Goal: Task Accomplishment & Management: Manage account settings

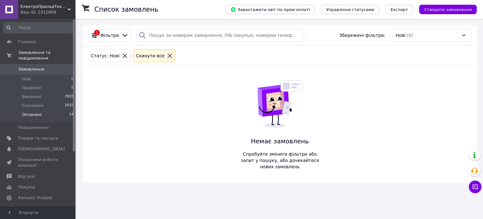
click at [35, 112] on span "Оплачені" at bounding box center [32, 115] width 20 height 6
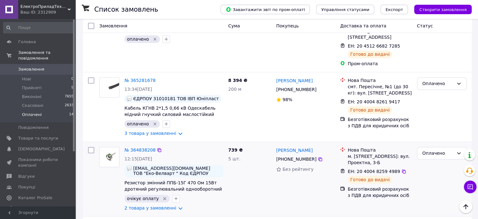
scroll to position [857, 0]
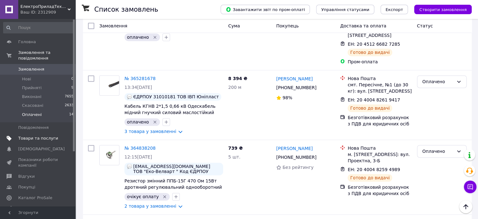
click at [26, 135] on span "Товари та послуги" at bounding box center [38, 138] width 40 height 6
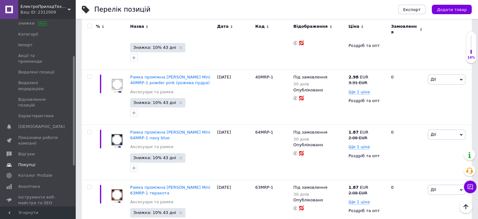
scroll to position [94, 0]
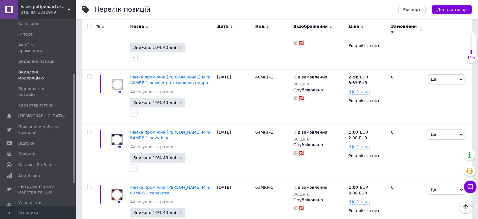
click at [25, 72] on span "Видалені модерацією" at bounding box center [38, 74] width 40 height 11
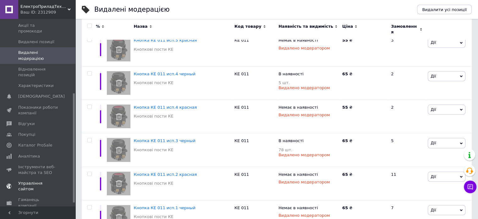
scroll to position [133, 0]
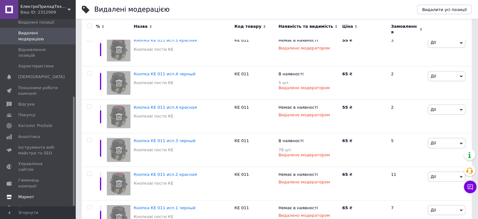
click at [35, 194] on span "Маркет" at bounding box center [38, 197] width 40 height 6
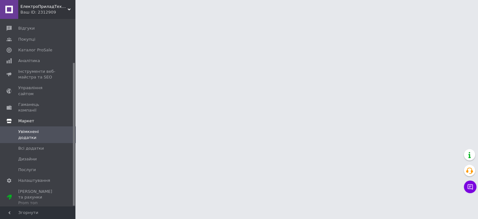
scroll to position [57, 0]
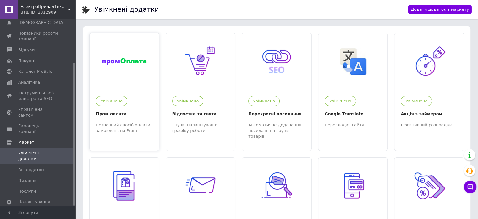
click at [136, 69] on div at bounding box center [124, 61] width 69 height 57
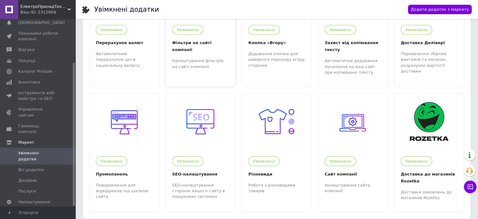
scroll to position [314, 0]
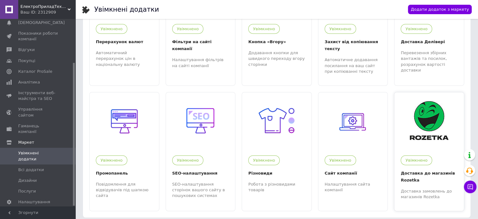
click at [436, 114] on img at bounding box center [429, 120] width 39 height 39
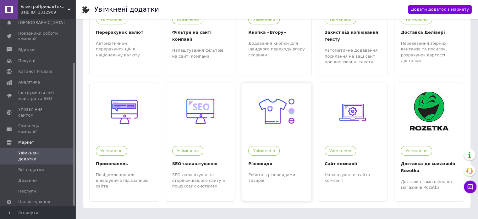
scroll to position [329, 0]
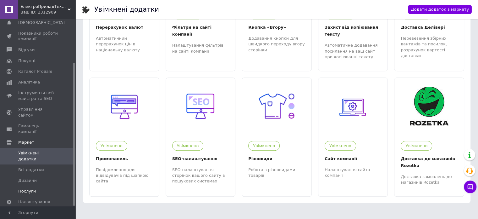
click at [38, 188] on span "Послуги" at bounding box center [38, 191] width 40 height 6
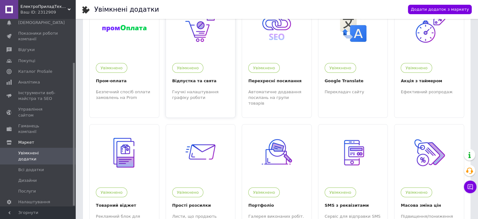
scroll to position [0, 0]
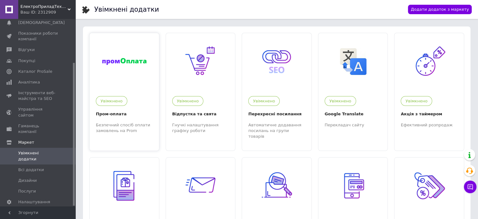
click at [130, 51] on div at bounding box center [124, 61] width 69 height 57
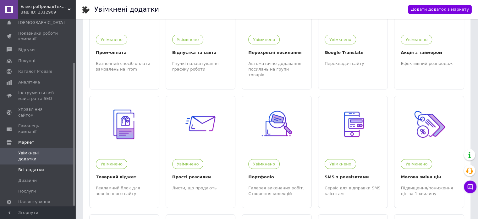
scroll to position [63, 0]
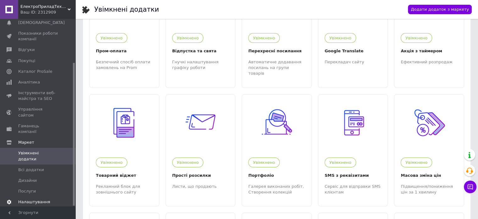
click at [30, 199] on span "Налаштування" at bounding box center [34, 202] width 32 height 6
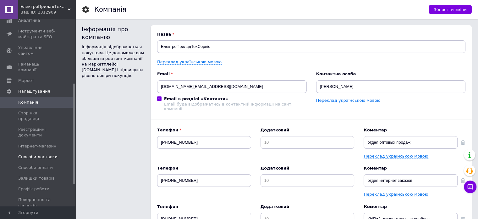
scroll to position [120, 0]
click at [48, 163] on span "Способи оплати" at bounding box center [35, 166] width 35 height 6
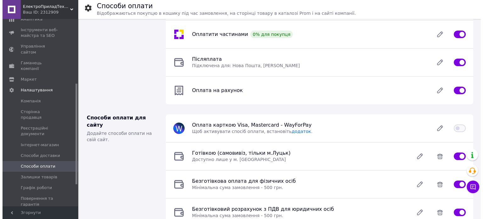
scroll to position [113, 0]
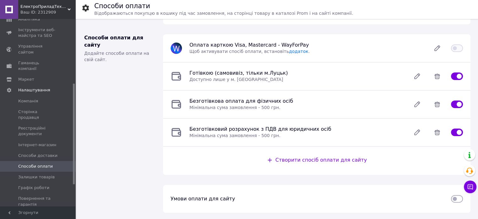
click at [454, 196] on input "checkbox" at bounding box center [457, 198] width 12 height 6
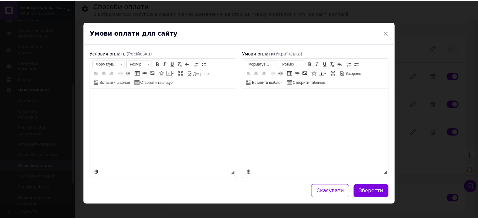
scroll to position [0, 0]
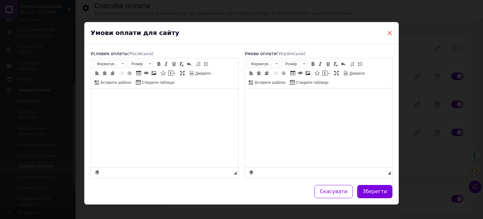
click at [388, 34] on span "×" at bounding box center [390, 33] width 6 height 11
checkbox input "false"
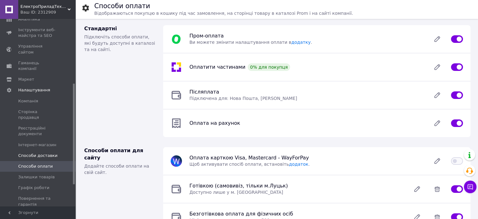
click at [47, 153] on span "Способи доставки" at bounding box center [37, 156] width 39 height 6
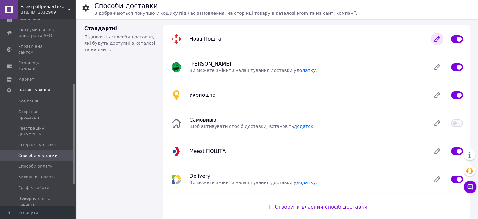
click at [439, 40] on icon at bounding box center [437, 39] width 13 height 13
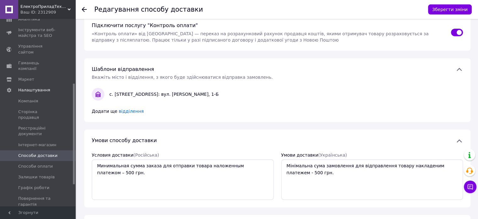
scroll to position [127, 0]
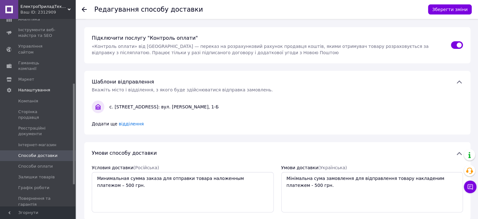
click at [42, 212] on span "Профіль" at bounding box center [38, 215] width 40 height 6
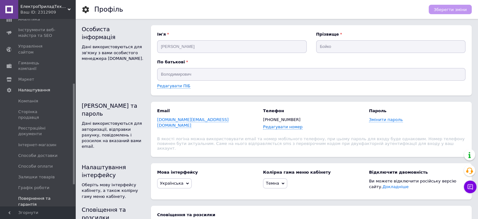
click at [43, 195] on span "Повернення та гарантія" at bounding box center [38, 200] width 40 height 11
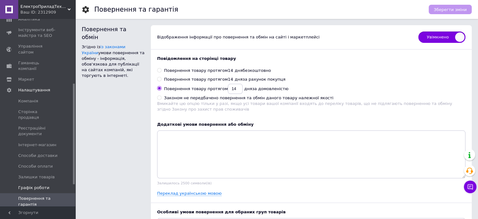
click at [41, 185] on span "Графік роботи" at bounding box center [33, 188] width 31 height 6
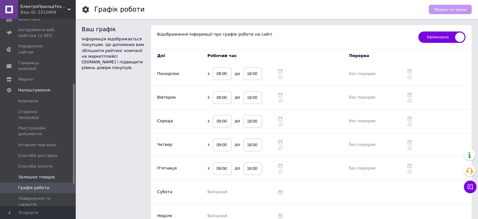
click at [40, 174] on span "Залишки товарів" at bounding box center [36, 177] width 36 height 6
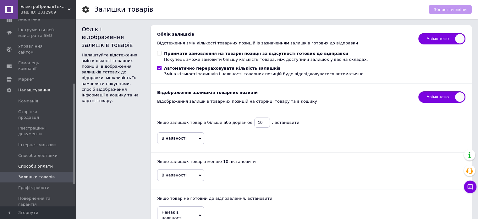
click at [39, 163] on span "Способи оплати" at bounding box center [35, 166] width 35 height 6
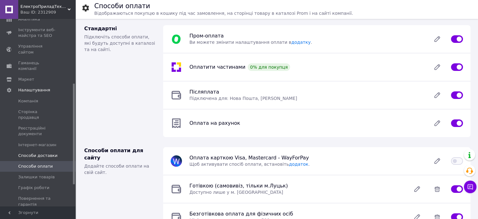
click at [48, 153] on span "Способи доставки" at bounding box center [37, 156] width 39 height 6
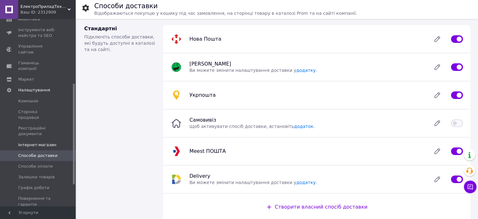
click at [50, 142] on span "Інтернет-магазин" at bounding box center [37, 145] width 38 height 6
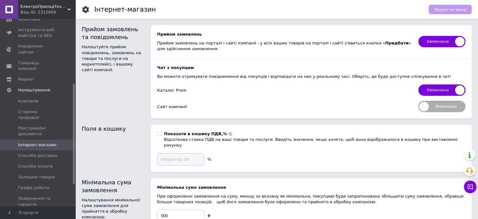
click at [439, 108] on span "Вимкнено" at bounding box center [442, 106] width 47 height 11
click at [419, 101] on input "Вимкнено" at bounding box center [416, 99] width 4 height 4
checkbox input "true"
click at [446, 11] on span "Зберегти зміни" at bounding box center [450, 9] width 33 height 5
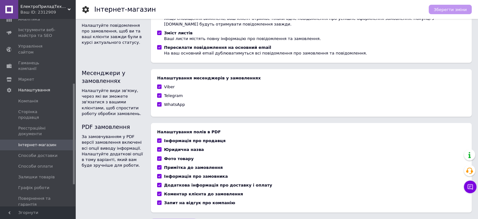
scroll to position [261, 0]
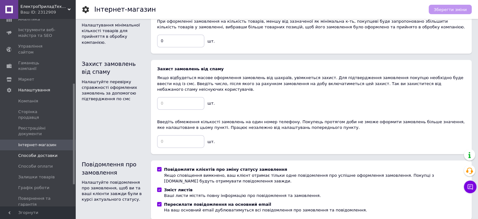
click at [38, 150] on link "Способи доставки" at bounding box center [38, 155] width 77 height 11
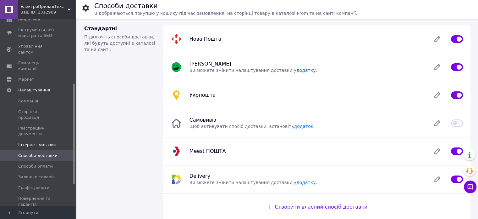
click at [41, 142] on span "Інтернет-магазин" at bounding box center [37, 145] width 38 height 6
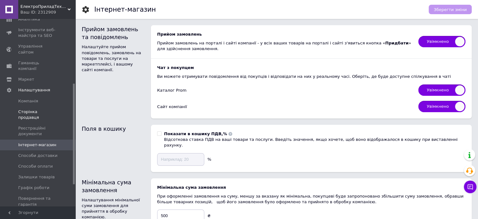
click at [35, 109] on span "Сторінка продавця" at bounding box center [38, 114] width 40 height 11
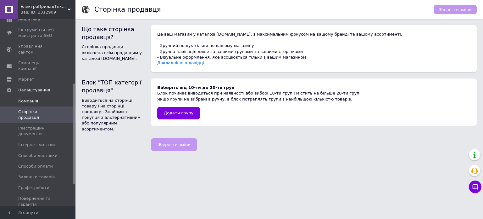
click at [31, 98] on span "Компанія" at bounding box center [28, 101] width 20 height 6
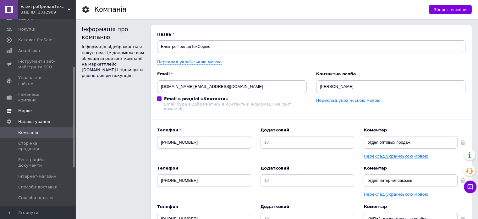
click at [43, 105] on link "Маркет" at bounding box center [38, 110] width 77 height 11
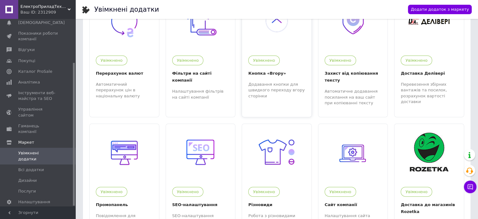
scroll to position [329, 0]
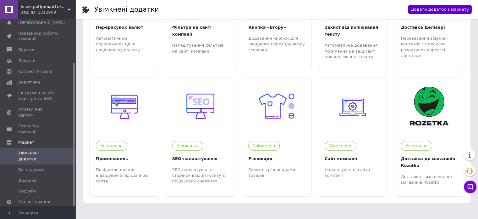
click at [452, 7] on link "Додати додаток з маркету" at bounding box center [440, 10] width 64 height 10
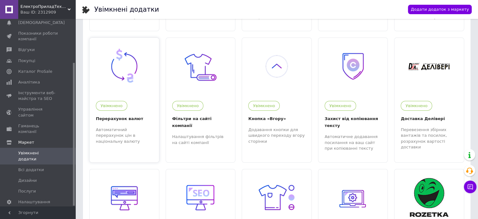
scroll to position [235, 0]
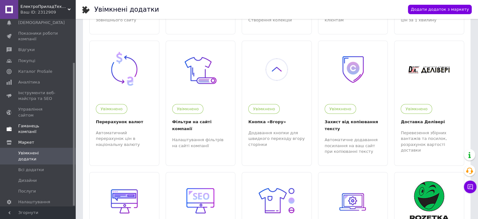
click at [44, 123] on span "Гаманець компанії" at bounding box center [38, 128] width 40 height 11
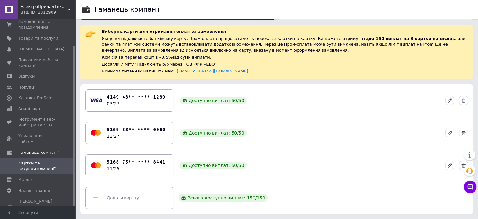
scroll to position [18, 0]
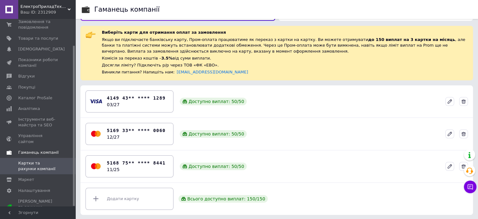
click at [48, 150] on link "Гаманець компанії" at bounding box center [38, 152] width 77 height 11
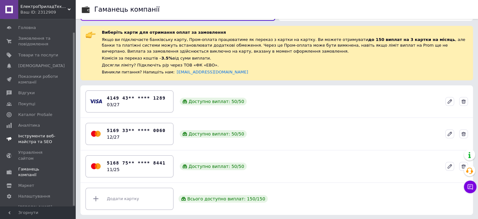
click at [40, 140] on span "Інструменти веб-майстра та SEO" at bounding box center [38, 138] width 40 height 11
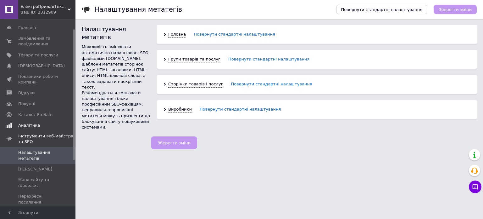
click at [35, 125] on span "Аналітика" at bounding box center [29, 125] width 22 height 6
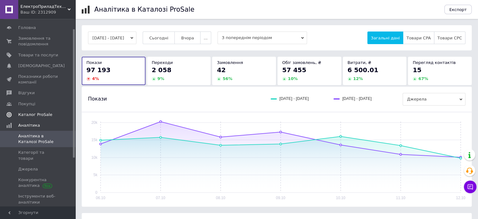
click at [34, 114] on span "Каталог ProSale" at bounding box center [35, 115] width 34 height 6
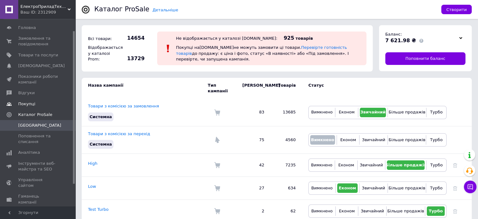
click at [31, 102] on span "Покупці" at bounding box center [26, 104] width 17 height 6
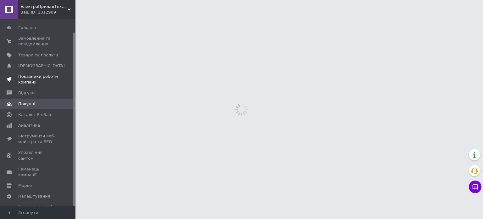
click at [30, 84] on span "Показники роботи компанії" at bounding box center [38, 79] width 40 height 11
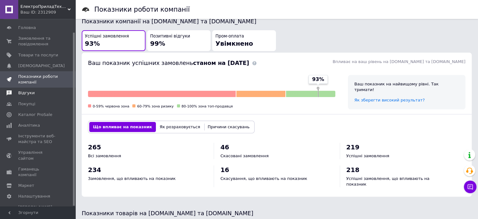
scroll to position [189, 0]
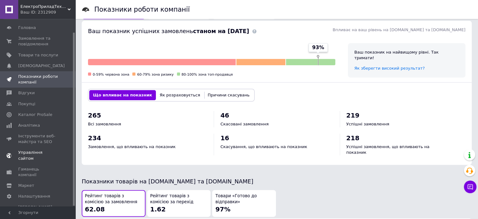
click at [28, 152] on span "Управління сайтом" at bounding box center [38, 154] width 40 height 11
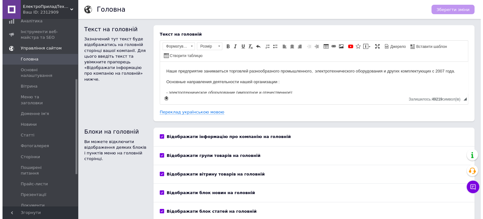
scroll to position [181, 0]
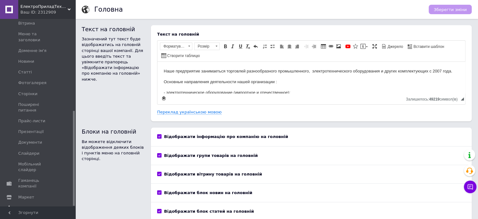
click at [45, 205] on span "Налаштування" at bounding box center [34, 208] width 32 height 6
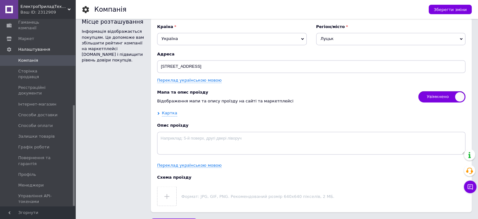
scroll to position [1071, 0]
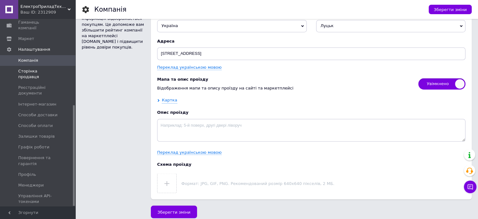
click at [35, 68] on span "Сторінка продавця" at bounding box center [38, 73] width 40 height 11
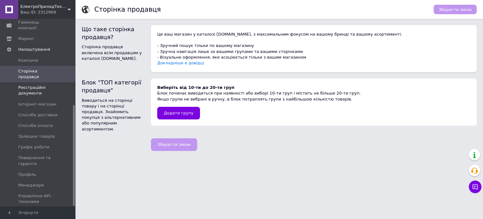
click at [45, 85] on span "Реєстраційні документи" at bounding box center [38, 90] width 40 height 11
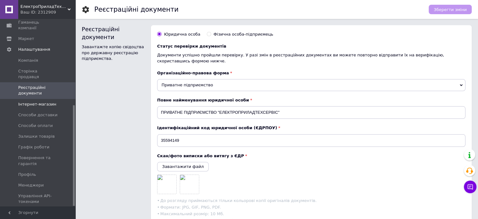
click at [47, 101] on span "Інтернет-магазин" at bounding box center [37, 104] width 38 height 6
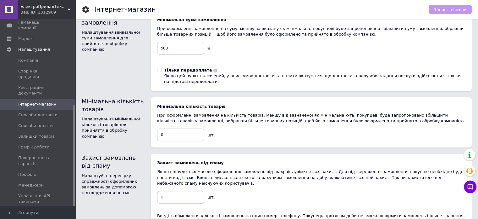
scroll to position [252, 0]
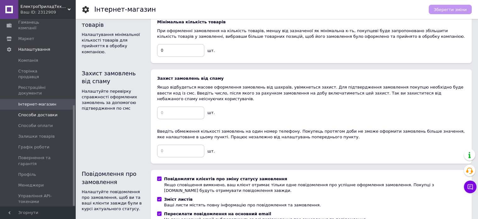
click at [53, 112] on span "Способи доставки" at bounding box center [38, 115] width 40 height 6
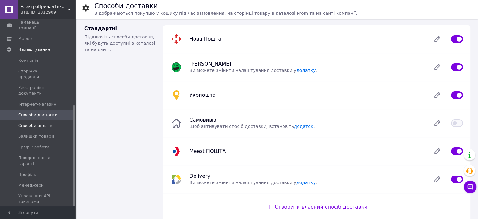
click at [35, 123] on span "Способи оплати" at bounding box center [35, 126] width 35 height 6
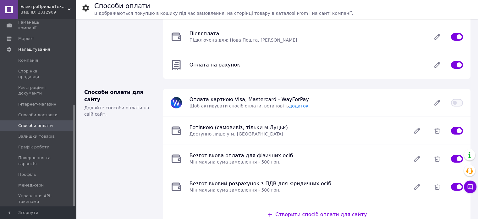
scroll to position [19, 0]
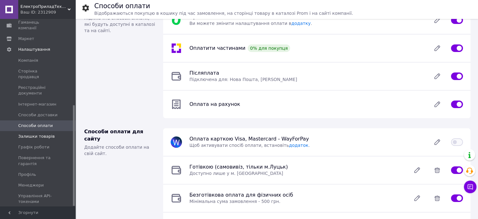
click at [40, 131] on link "Залишки товарів" at bounding box center [38, 136] width 77 height 11
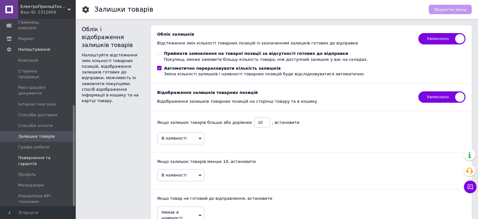
click at [45, 152] on link "Повернення та гарантія" at bounding box center [38, 160] width 77 height 16
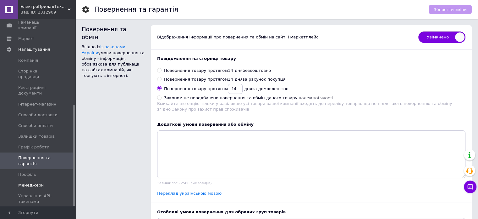
click at [42, 180] on link "Менеджери" at bounding box center [38, 185] width 77 height 11
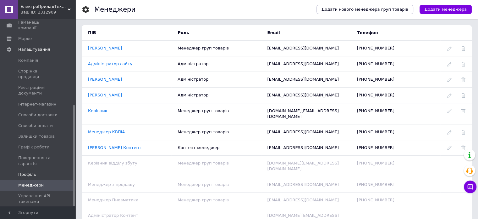
click at [31, 169] on link "Профіль" at bounding box center [38, 174] width 77 height 11
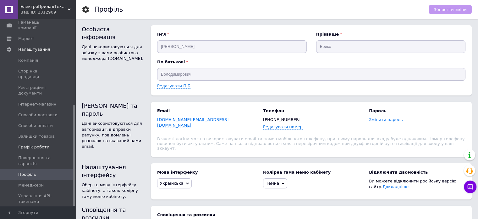
click at [18, 144] on span "Графік роботи" at bounding box center [33, 147] width 31 height 6
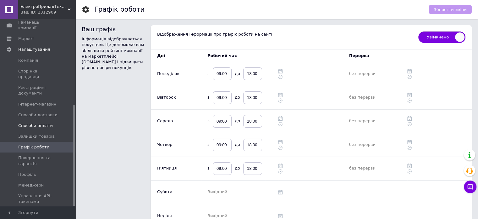
click at [36, 123] on span "Способи оплати" at bounding box center [35, 126] width 35 height 6
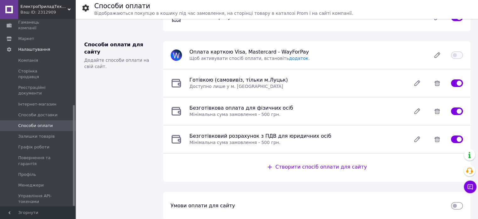
scroll to position [113, 0]
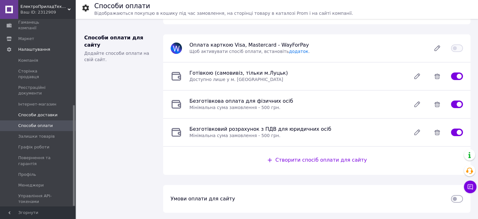
click at [31, 112] on span "Способи доставки" at bounding box center [37, 115] width 39 height 6
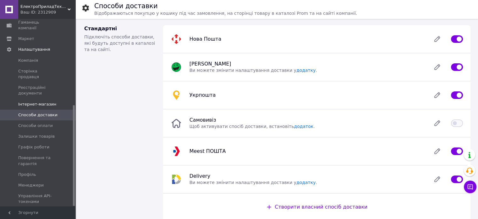
click at [31, 101] on span "Інтернет-магазин" at bounding box center [37, 104] width 38 height 6
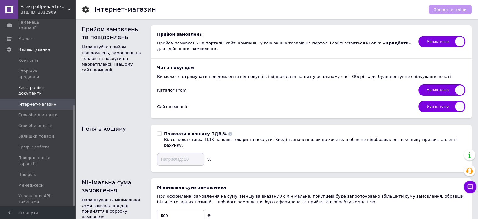
click at [28, 82] on link "Реєстраційні документи" at bounding box center [38, 90] width 77 height 16
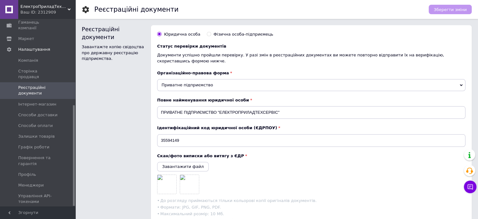
click at [28, 82] on link "Реєстраційні документи" at bounding box center [38, 90] width 77 height 16
click at [27, 55] on link "Компанія" at bounding box center [38, 60] width 77 height 11
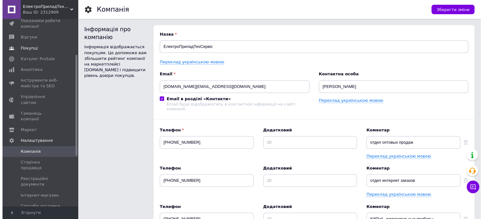
scroll to position [66, 0]
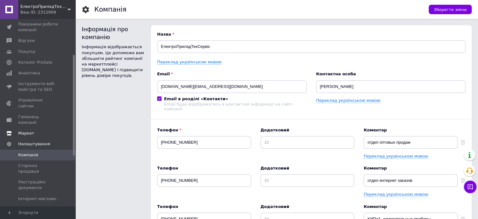
click at [36, 130] on span "Маркет" at bounding box center [38, 133] width 40 height 6
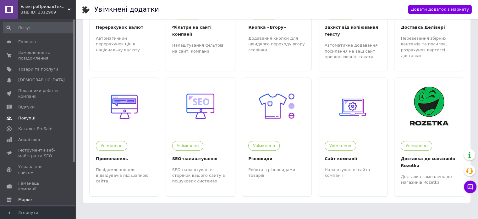
click at [38, 118] on span "Покупці" at bounding box center [38, 118] width 40 height 6
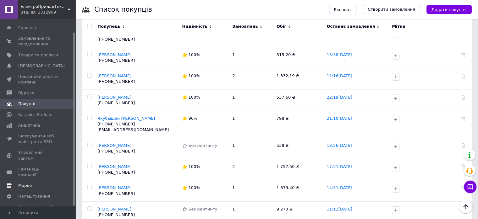
scroll to position [94, 0]
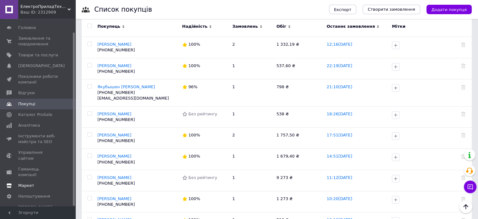
click at [24, 182] on span "Маркет" at bounding box center [26, 185] width 16 height 6
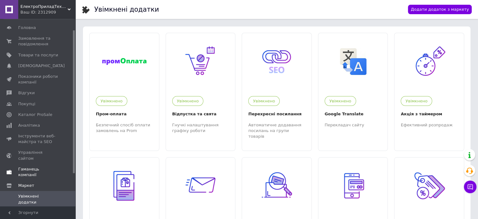
click at [20, 166] on span "Гаманець компанії" at bounding box center [38, 171] width 40 height 11
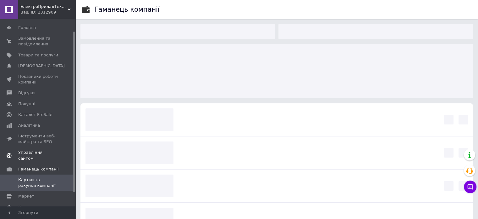
click at [20, 153] on span "Управління сайтом" at bounding box center [38, 154] width 40 height 11
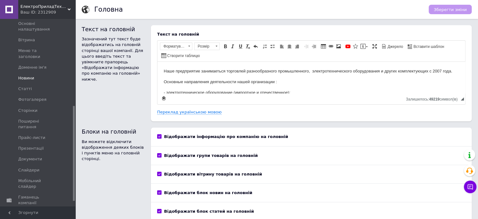
scroll to position [171, 0]
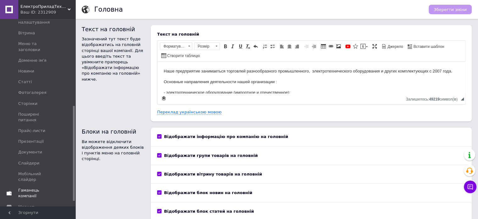
click at [33, 187] on span "Гаманець компанії" at bounding box center [38, 192] width 40 height 11
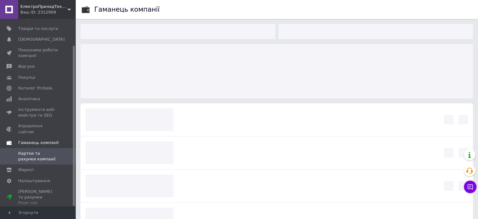
scroll to position [31, 0]
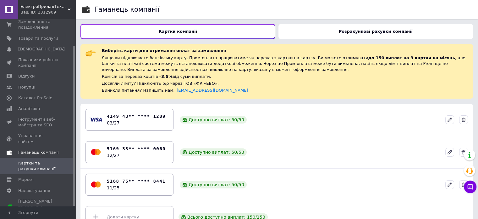
click at [33, 176] on span "Маркет" at bounding box center [38, 179] width 40 height 6
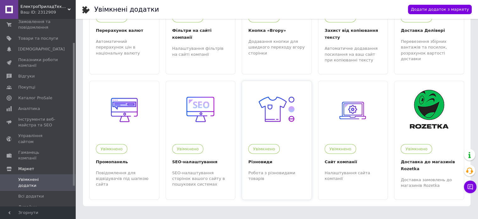
scroll to position [329, 0]
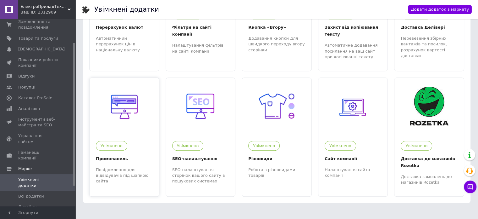
click at [136, 107] on img at bounding box center [124, 105] width 39 height 39
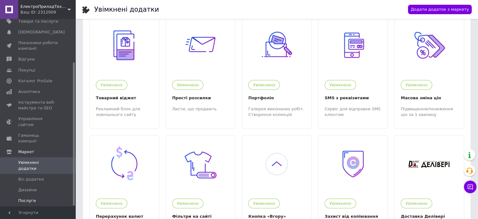
scroll to position [57, 0]
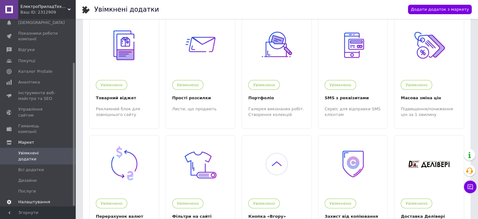
click at [26, 199] on span "Налаштування" at bounding box center [34, 202] width 32 height 6
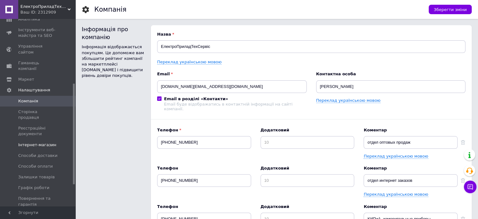
scroll to position [152, 0]
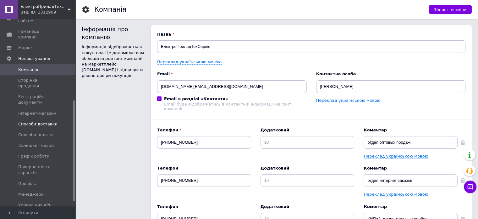
click at [39, 121] on span "Способи доставки" at bounding box center [37, 124] width 39 height 6
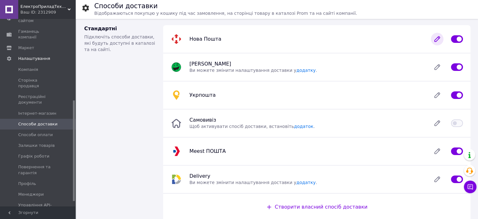
click at [435, 39] on icon at bounding box center [437, 39] width 13 height 13
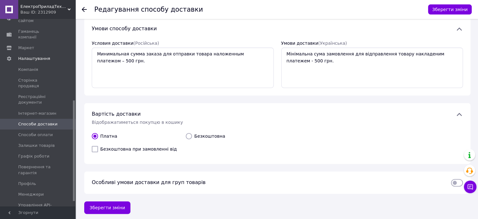
scroll to position [253, 0]
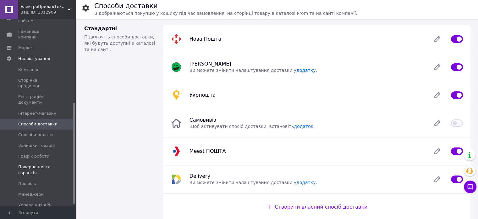
scroll to position [161, 0]
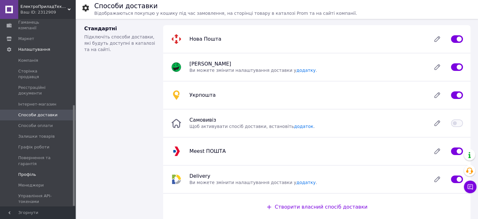
click at [35, 169] on link "Профіль" at bounding box center [38, 174] width 77 height 11
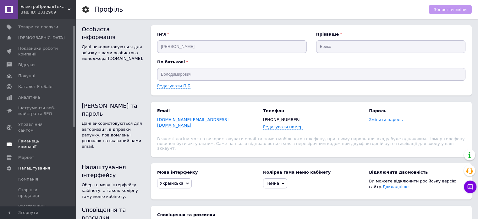
scroll to position [3, 0]
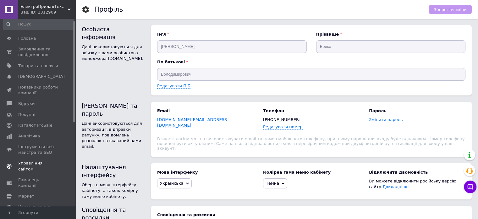
click at [24, 168] on link "Управління сайтом" at bounding box center [38, 166] width 77 height 16
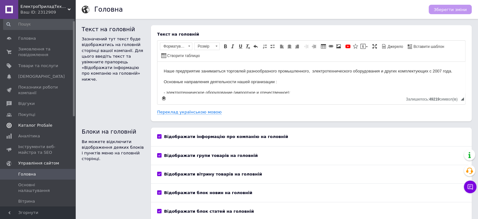
click at [42, 128] on link "Каталог ProSale" at bounding box center [38, 125] width 77 height 11
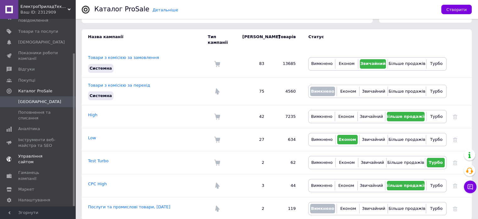
scroll to position [42, 0]
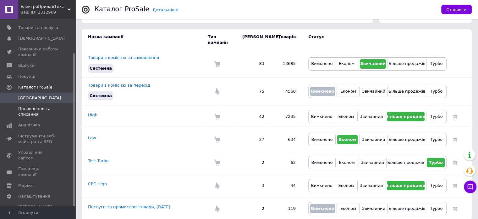
click at [36, 111] on span "Поповнення та списання" at bounding box center [38, 111] width 40 height 11
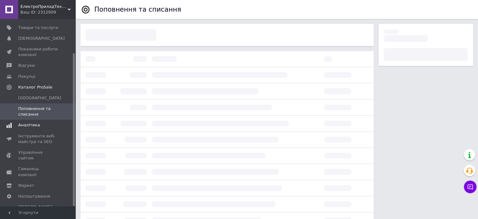
click at [43, 125] on span "Аналітика" at bounding box center [38, 125] width 40 height 6
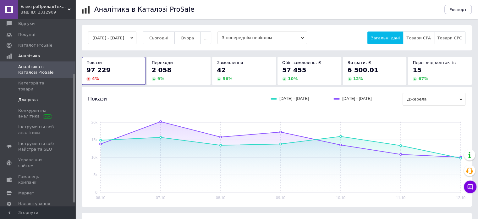
scroll to position [85, 0]
click at [24, 199] on span "Налаштування" at bounding box center [34, 202] width 32 height 6
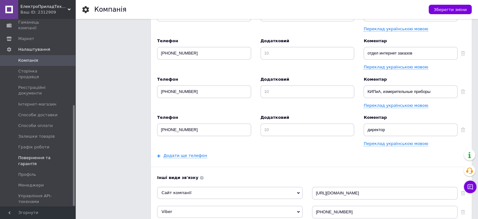
scroll to position [157, 0]
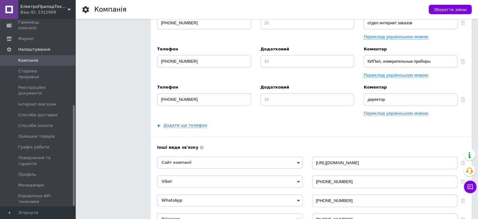
click at [48, 209] on span "[PERSON_NAME] та рахунки Prom топ" at bounding box center [38, 217] width 40 height 17
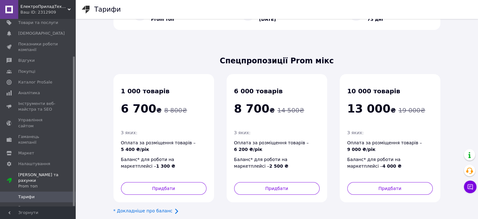
scroll to position [92, 0]
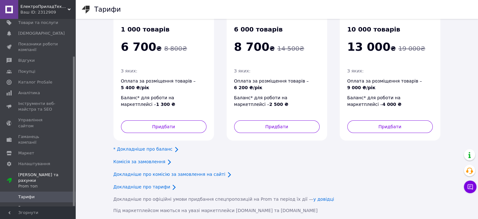
click at [28, 202] on link "Рахунки" at bounding box center [38, 207] width 77 height 11
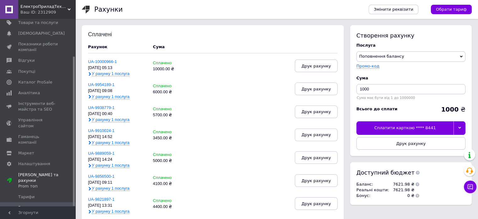
click at [108, 117] on span "У рахунку 1 послуга" at bounding box center [111, 119] width 38 height 5
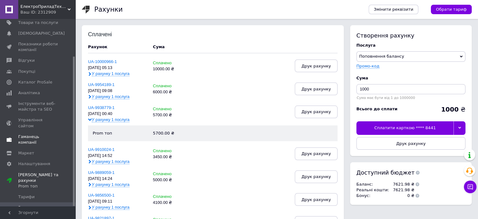
click at [31, 134] on span "Гаманець компанії" at bounding box center [38, 139] width 40 height 11
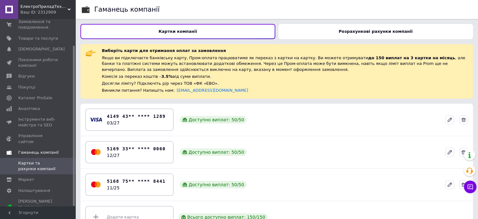
click at [42, 149] on span "Гаманець компанії" at bounding box center [38, 152] width 41 height 6
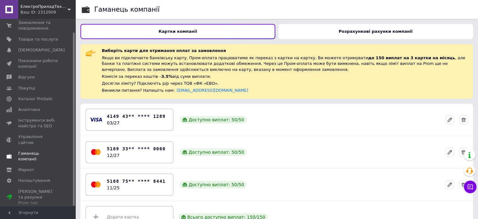
scroll to position [14, 0]
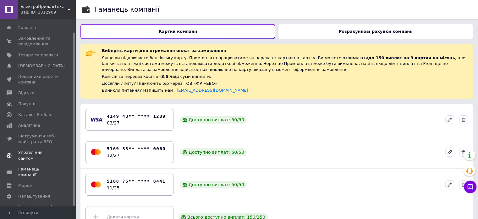
click at [42, 149] on span "Управління сайтом" at bounding box center [38, 154] width 40 height 11
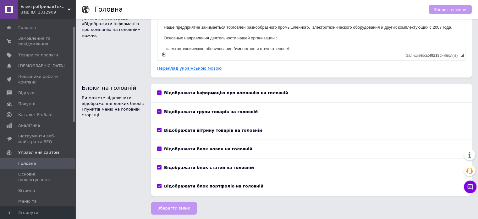
scroll to position [44, 0]
click at [40, 141] on span "Інструменти веб-майстра та SEO" at bounding box center [38, 138] width 40 height 11
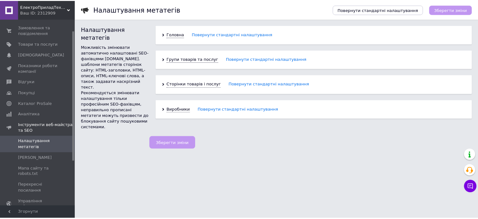
scroll to position [14, 0]
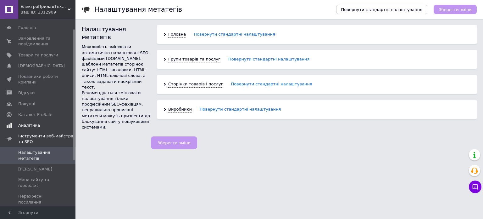
click at [37, 124] on span "Аналітика" at bounding box center [38, 125] width 40 height 6
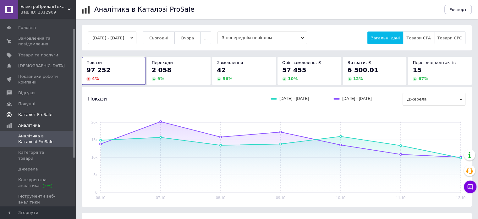
click at [51, 115] on span "Каталог ProSale" at bounding box center [38, 115] width 40 height 6
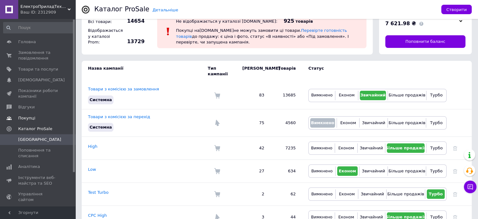
click at [42, 115] on span "Покупці" at bounding box center [38, 118] width 40 height 6
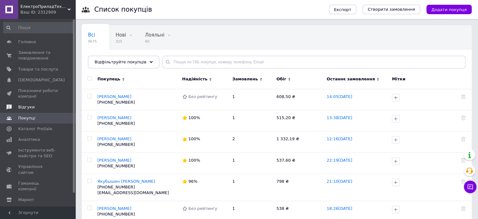
click at [30, 107] on span "Відгуки" at bounding box center [26, 107] width 16 height 6
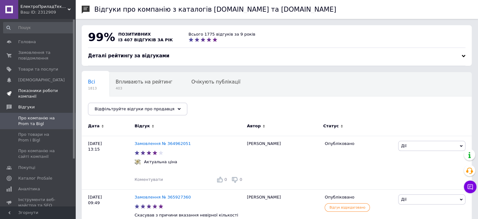
click at [28, 94] on span "Показники роботи компанії" at bounding box center [38, 93] width 40 height 11
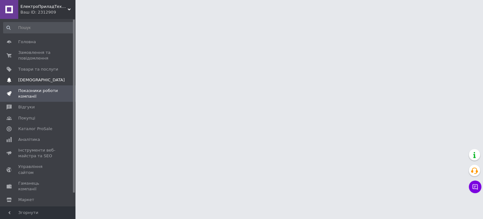
click at [30, 78] on span "[DEMOGRAPHIC_DATA]" at bounding box center [41, 80] width 47 height 6
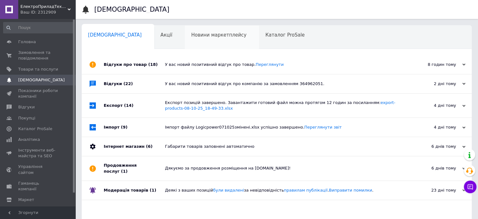
click at [185, 42] on div "Новини маркетплейсу 0" at bounding box center [222, 37] width 74 height 24
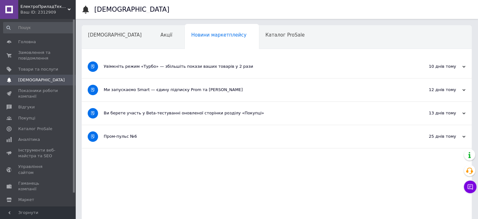
click at [262, 89] on div "Ми запускаємо Smart — єдину підписку Prom та [PERSON_NAME]" at bounding box center [253, 90] width 299 height 6
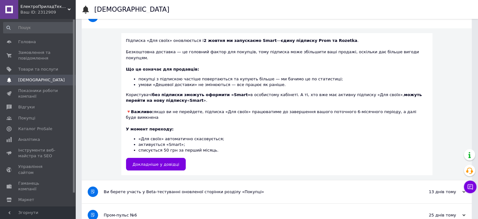
scroll to position [75, 0]
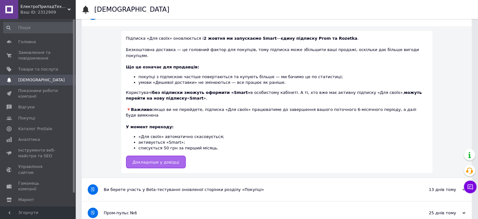
click at [166, 159] on span "Докладніше у довідці" at bounding box center [156, 161] width 47 height 5
